Goal: Use online tool/utility: Utilize a website feature to perform a specific function

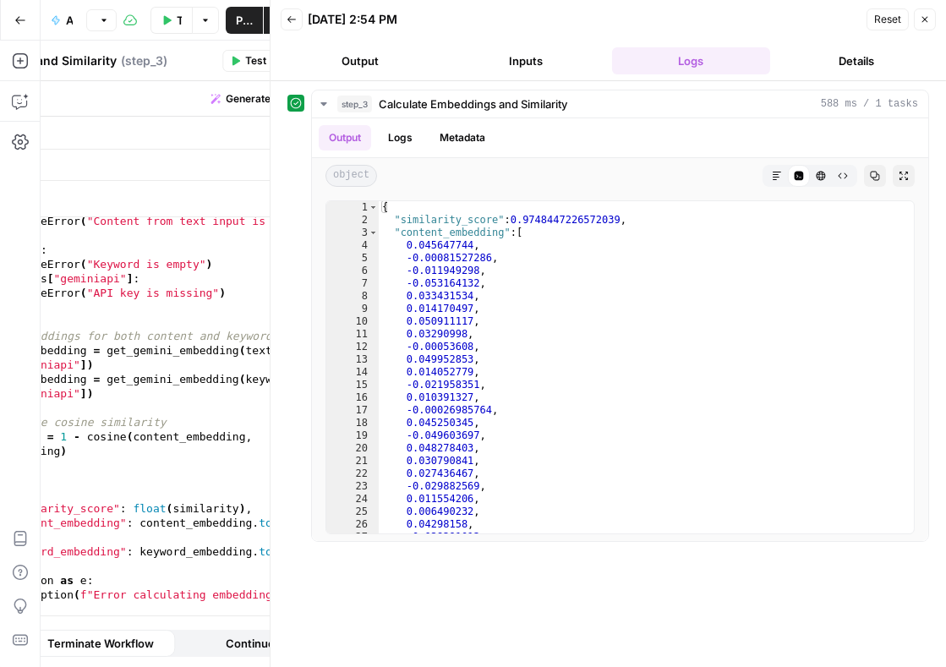
scroll to position [922, 0]
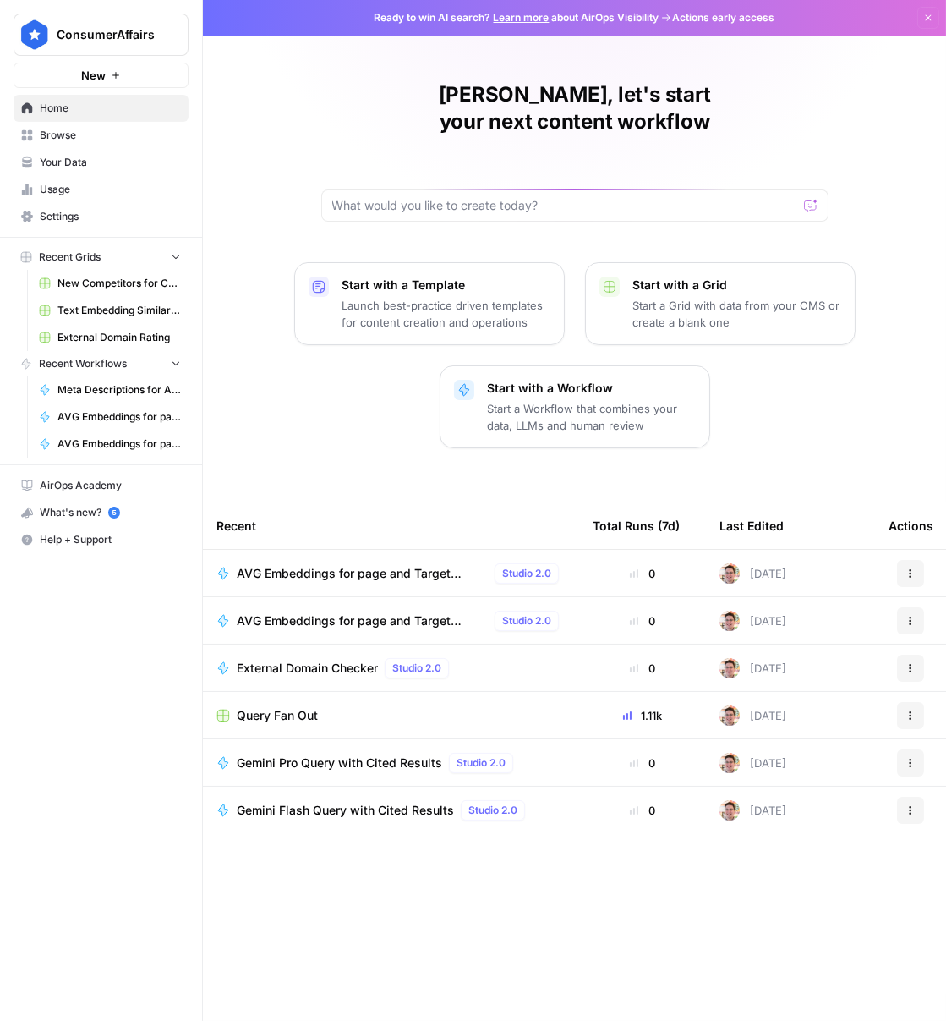
click at [405, 612] on span "AVG Embeddings for page and Target Keyword" at bounding box center [362, 620] width 251 height 17
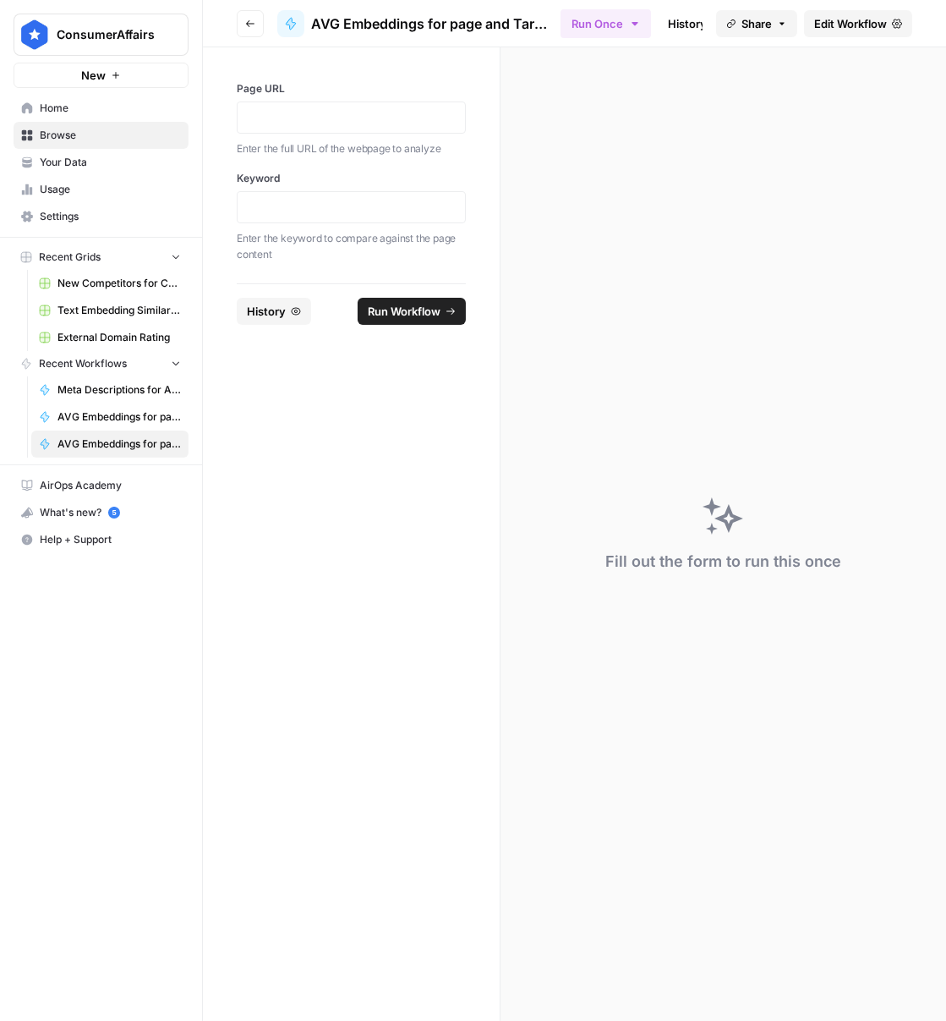
click at [861, 27] on span "Edit Workflow" at bounding box center [850, 23] width 73 height 17
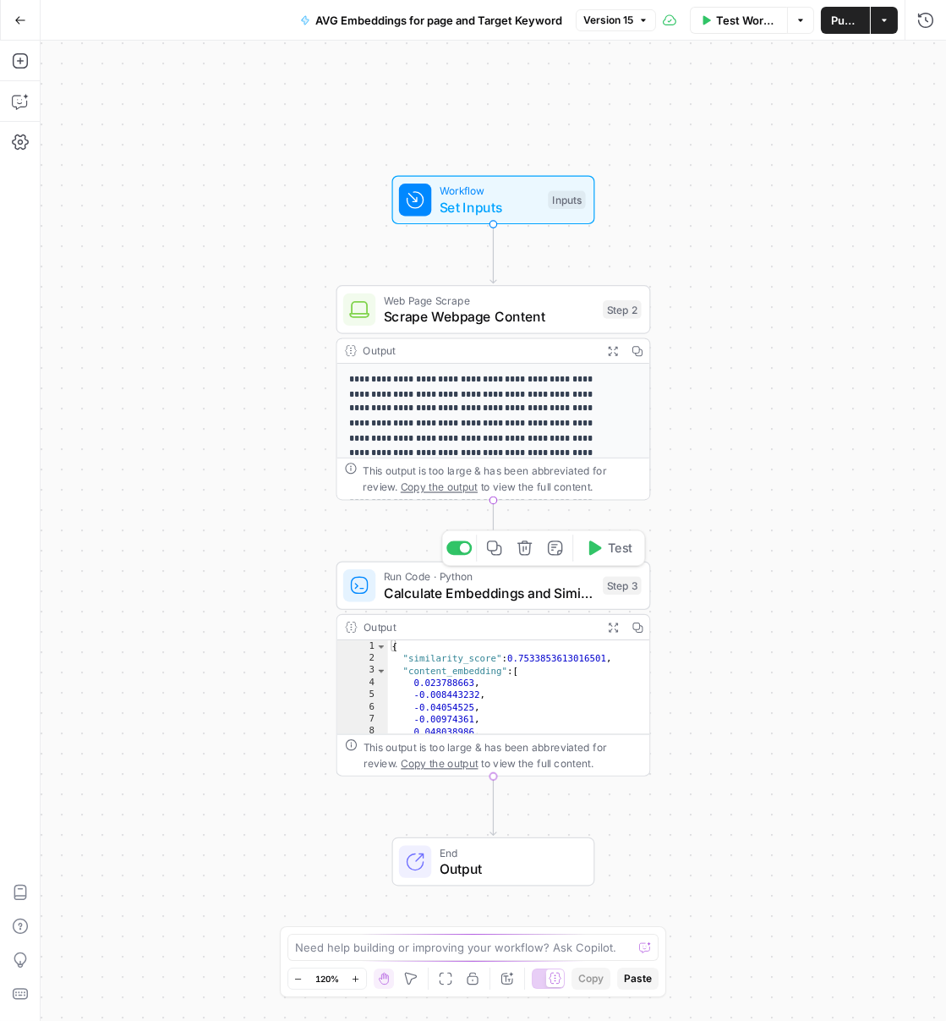
click at [499, 598] on span "Calculate Embeddings and Similarity" at bounding box center [489, 593] width 211 height 20
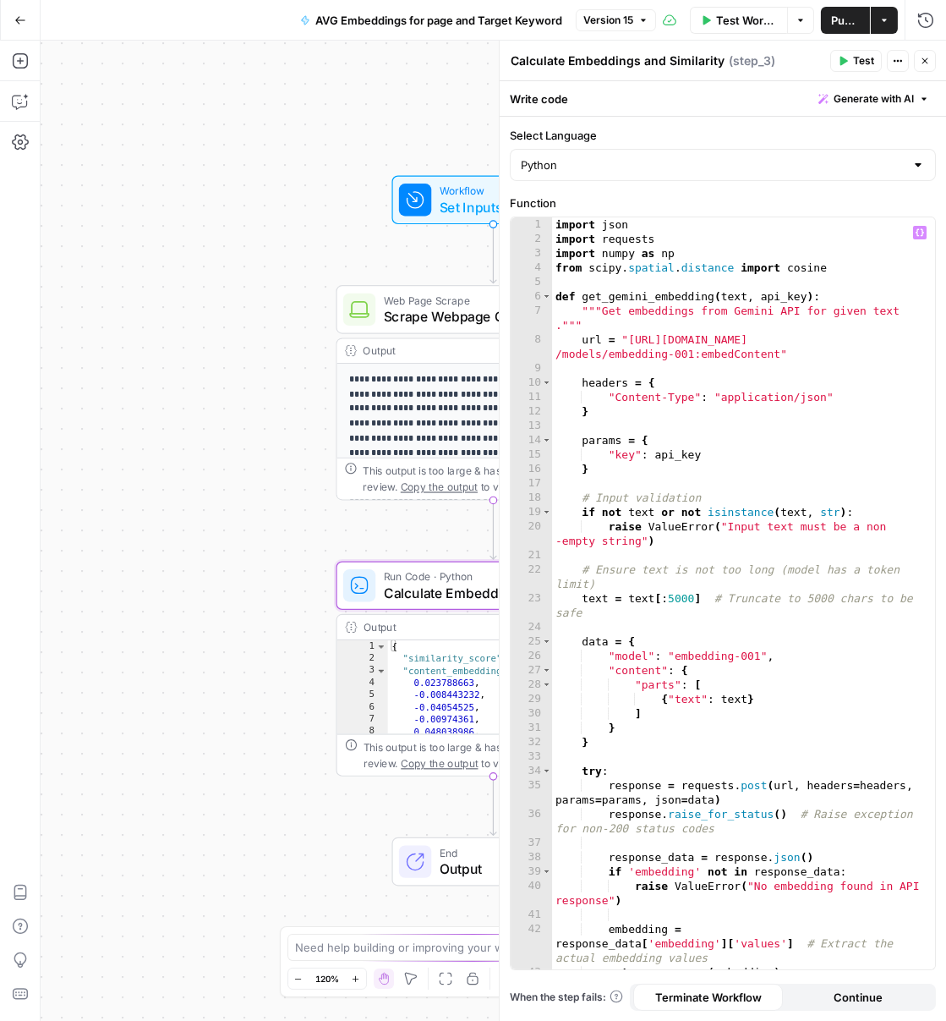
type textarea "**********"
click at [679, 610] on div "import json import requests import numpy as np from scipy . spatial . distance …" at bounding box center [737, 607] width 371 height 781
